Goal: Entertainment & Leisure: Consume media (video, audio)

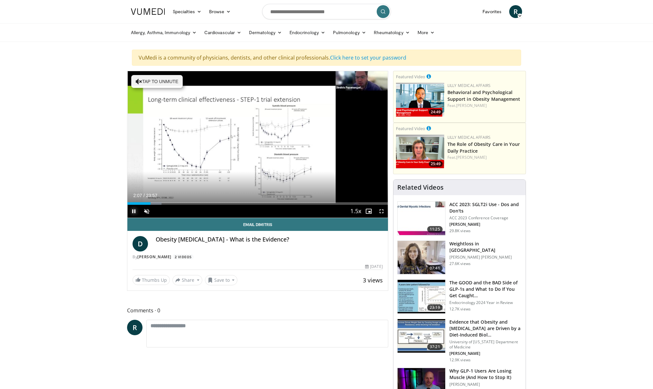
click at [135, 210] on span "Video Player" at bounding box center [133, 211] width 13 height 13
